Goal: Obtain resource: Obtain resource

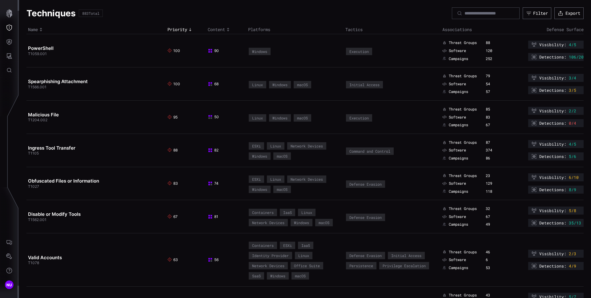
scroll to position [96, 0]
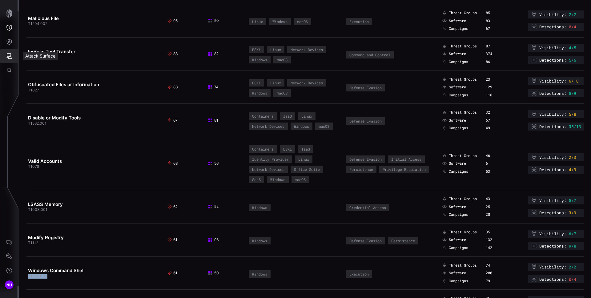
click at [8, 51] on button "Attack Surface" at bounding box center [9, 56] width 18 height 14
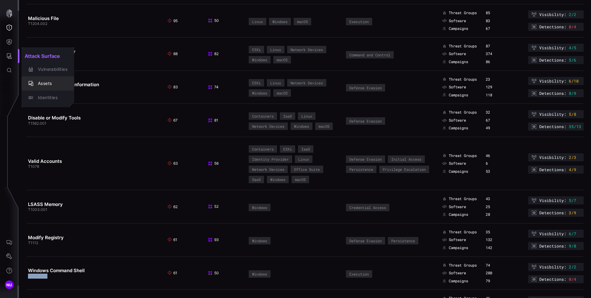
click at [48, 83] on div "Assets" at bounding box center [51, 84] width 33 height 8
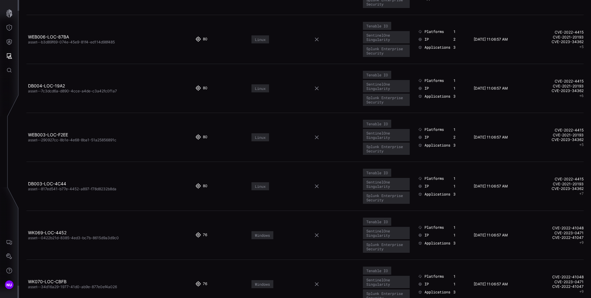
scroll to position [101, 0]
copy link "DB004-LOC-19A2"
drag, startPoint x: 73, startPoint y: 85, endPoint x: 28, endPoint y: 86, distance: 44.4
click at [28, 86] on h2 "DB004-LOC-19A2" at bounding box center [108, 86] width 160 height 6
copy link "DB003-LOC-4C44"
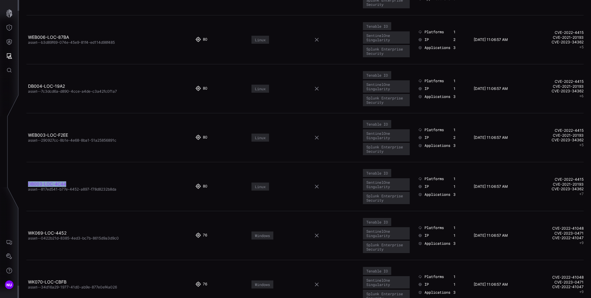
drag, startPoint x: 72, startPoint y: 183, endPoint x: 28, endPoint y: 183, distance: 44.0
click at [28, 183] on h2 "DB003-LOC-4C44" at bounding box center [108, 184] width 160 height 6
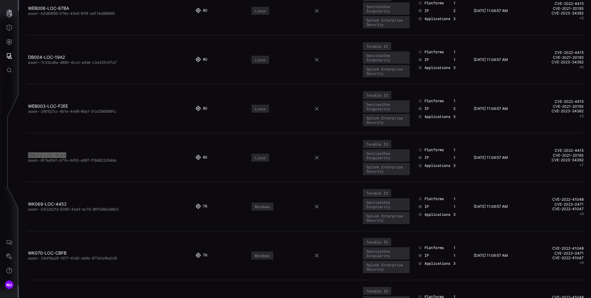
scroll to position [137, 0]
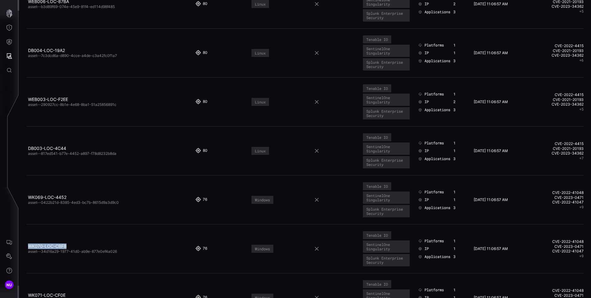
copy link "WK070-LOC-CBFB"
drag, startPoint x: 73, startPoint y: 246, endPoint x: 27, endPoint y: 247, distance: 45.6
click at [27, 247] on td "WK070-LOC-CBFB asset--34d16a29-1977-41d0-ab9e-877e0ef4a026" at bounding box center [109, 248] width 167 height 49
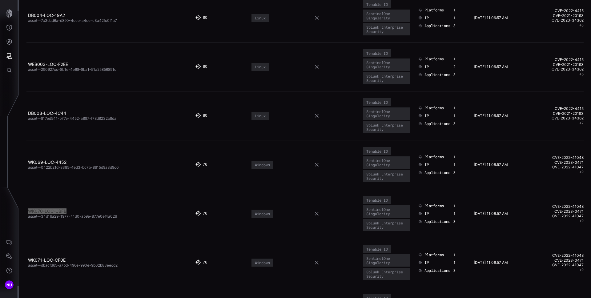
scroll to position [179, 0]
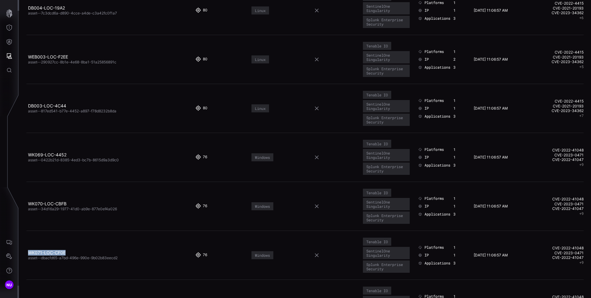
copy link "WK071-LOC-CF0E"
drag, startPoint x: 73, startPoint y: 253, endPoint x: 27, endPoint y: 252, distance: 45.6
click at [27, 252] on td "WK071-LOC-CF0E asset--dbacfd65-a7bd-496e-990e-9b02b83eecd2" at bounding box center [109, 255] width 167 height 49
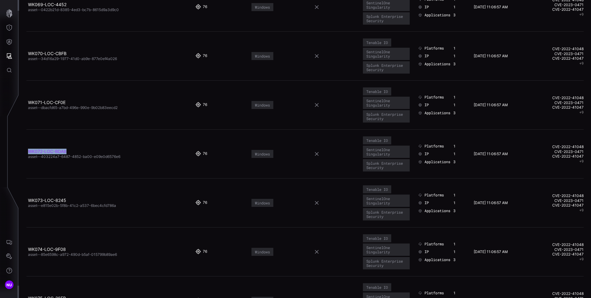
copy link "WK072-LOC-BDA8"
drag, startPoint x: 69, startPoint y: 152, endPoint x: 28, endPoint y: 149, distance: 40.4
click at [28, 149] on h2 "WK072-LOC-BDA8" at bounding box center [108, 152] width 160 height 6
drag, startPoint x: 68, startPoint y: 200, endPoint x: 29, endPoint y: 200, distance: 39.1
click at [29, 200] on h2 "WK073-LOC-8245" at bounding box center [108, 201] width 160 height 6
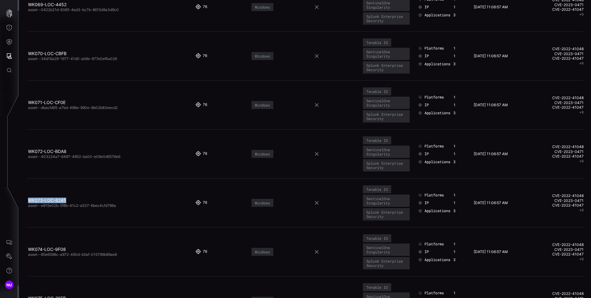
copy link "WK073-LOC-8245"
drag, startPoint x: 71, startPoint y: 248, endPoint x: 28, endPoint y: 248, distance: 43.1
click at [28, 248] on h2 "WK074-LOC-9F08" at bounding box center [108, 250] width 160 height 6
copy link "WK074-LOC-9F08"
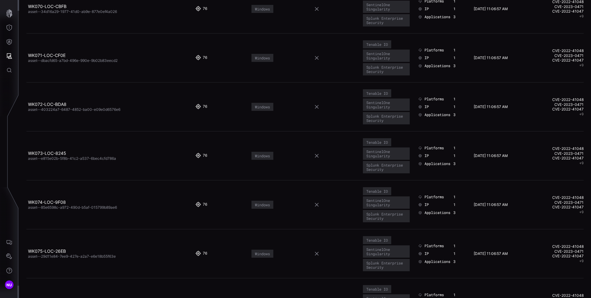
click at [78, 253] on h2 "WK075-LOC-26EB" at bounding box center [108, 251] width 160 height 6
drag, startPoint x: 72, startPoint y: 251, endPoint x: 28, endPoint y: 251, distance: 44.3
click at [28, 251] on h2 "WK075-LOC-26EB" at bounding box center [108, 251] width 160 height 6
copy link "WK075-LOC-26EB"
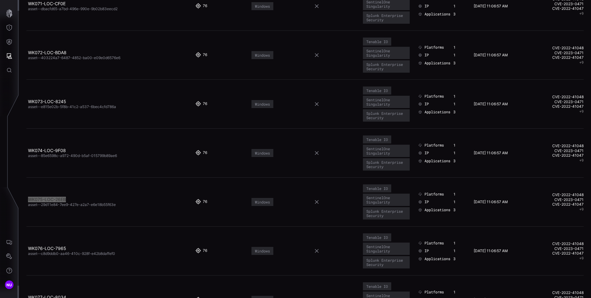
scroll to position [505, 0]
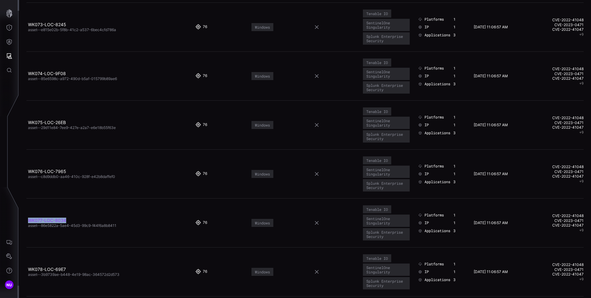
copy link "WK077-LOC-8034"
drag, startPoint x: 67, startPoint y: 221, endPoint x: 29, endPoint y: 223, distance: 38.2
click at [29, 223] on h2 "WK077-LOC-8034" at bounding box center [108, 221] width 160 height 6
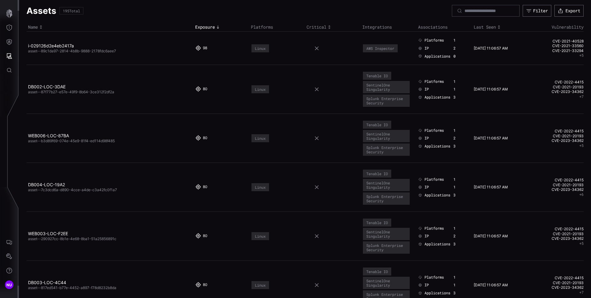
scroll to position [0, 0]
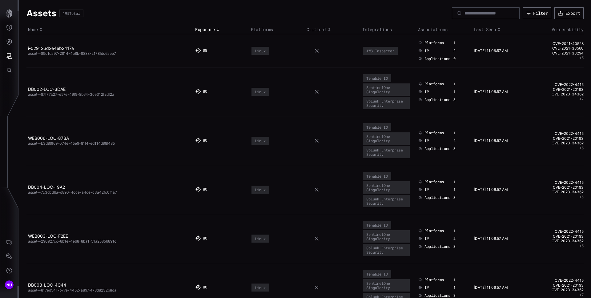
drag, startPoint x: 540, startPoint y: 41, endPoint x: 582, endPoint y: 40, distance: 41.9
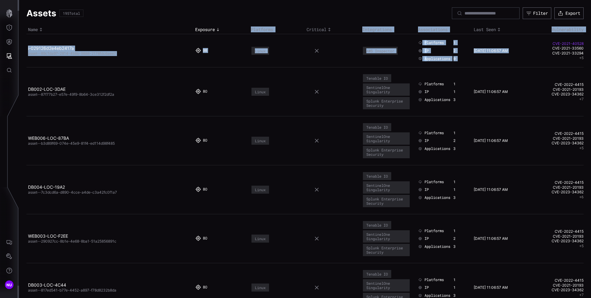
copy table "Name Exposure Platforms Critical Integrations Associations Last Seen Vulnerabil…"
drag, startPoint x: 580, startPoint y: 44, endPoint x: 549, endPoint y: 42, distance: 30.5
